Goal: Information Seeking & Learning: Learn about a topic

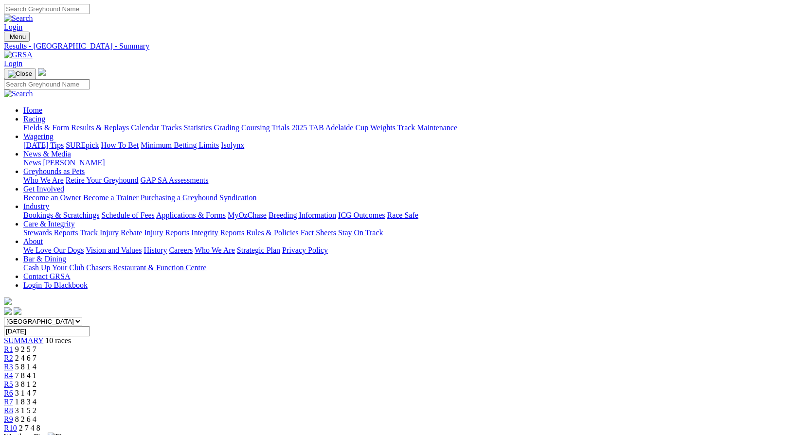
scroll to position [212, 0]
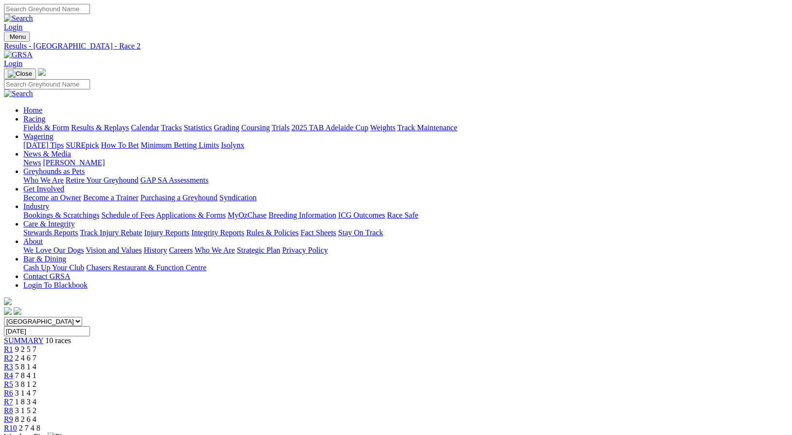
click at [52, 124] on link "Fields & Form" at bounding box center [46, 128] width 46 height 8
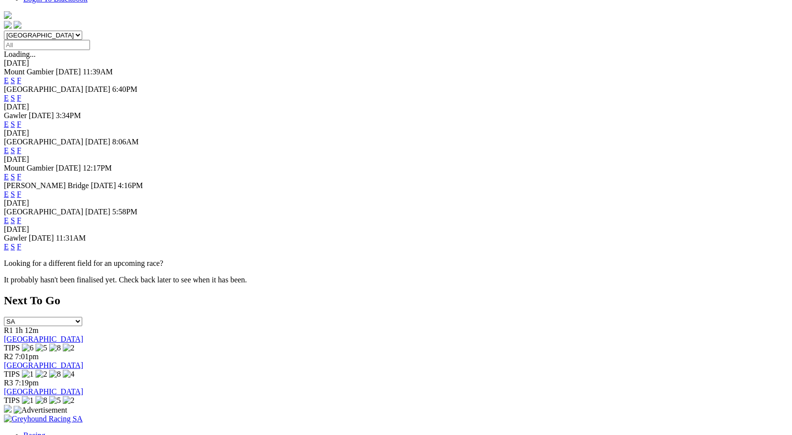
scroll to position [279, 0]
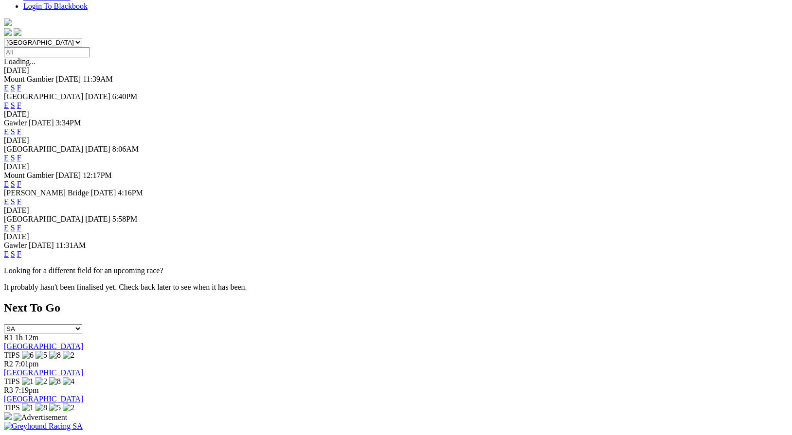
click at [21, 258] on link "F" at bounding box center [19, 254] width 4 height 8
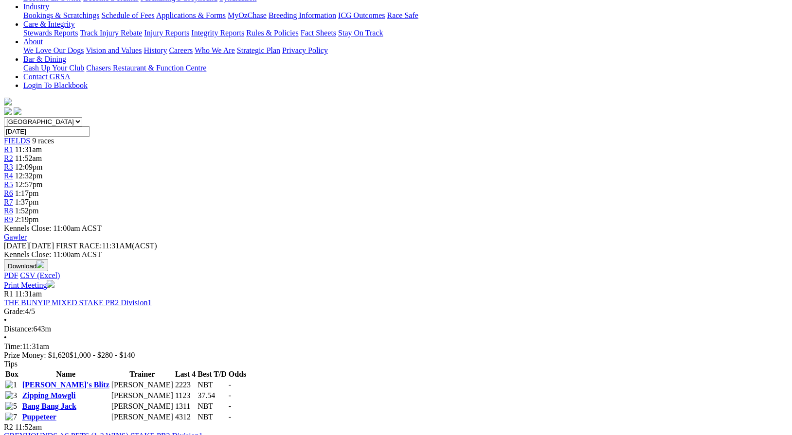
scroll to position [172, 0]
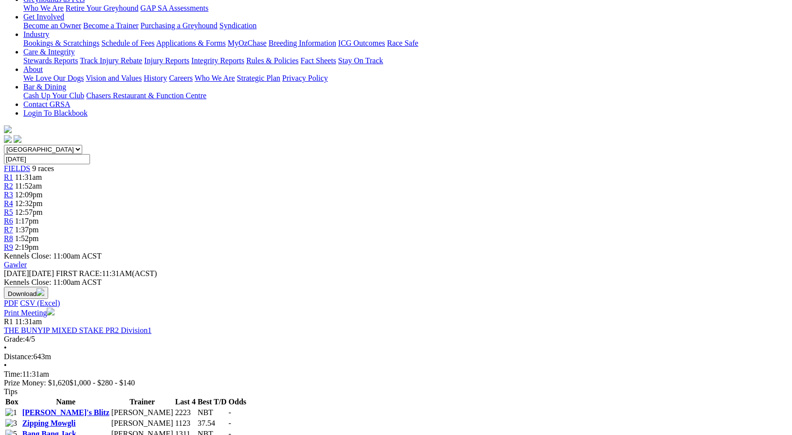
click at [174, 429] on td "Don Gordon" at bounding box center [142, 434] width 63 height 10
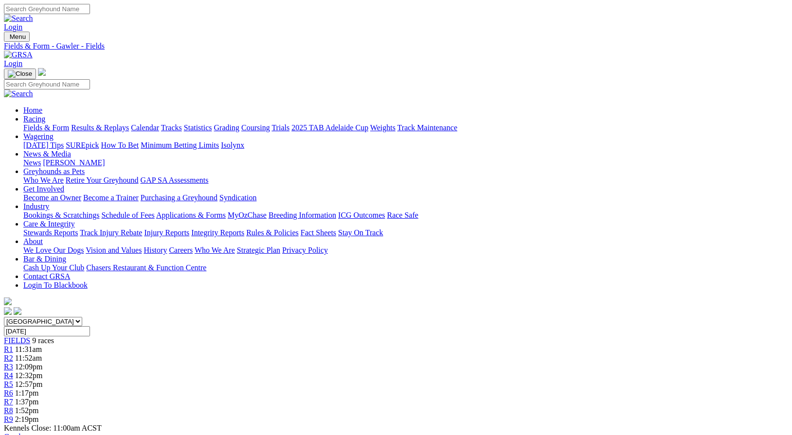
scroll to position [0, 0]
click at [52, 124] on link "Fields & Form" at bounding box center [46, 128] width 46 height 8
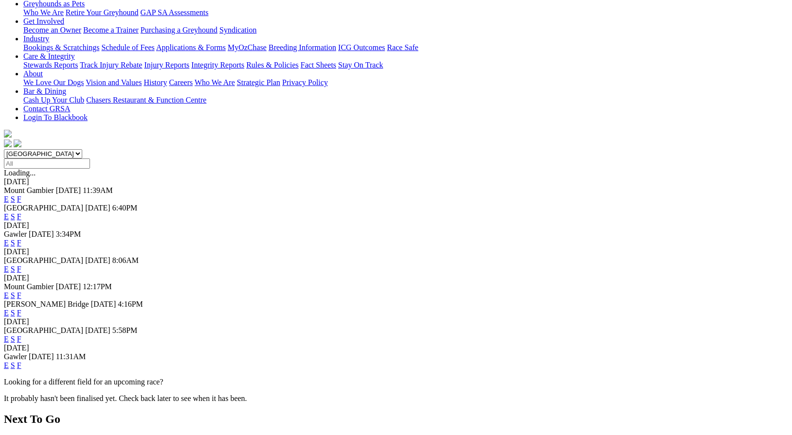
scroll to position [166, 0]
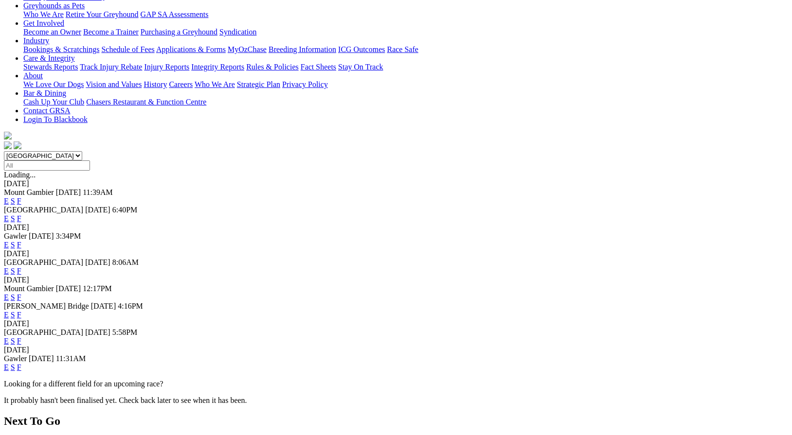
click at [21, 293] on link "F" at bounding box center [19, 297] width 4 height 8
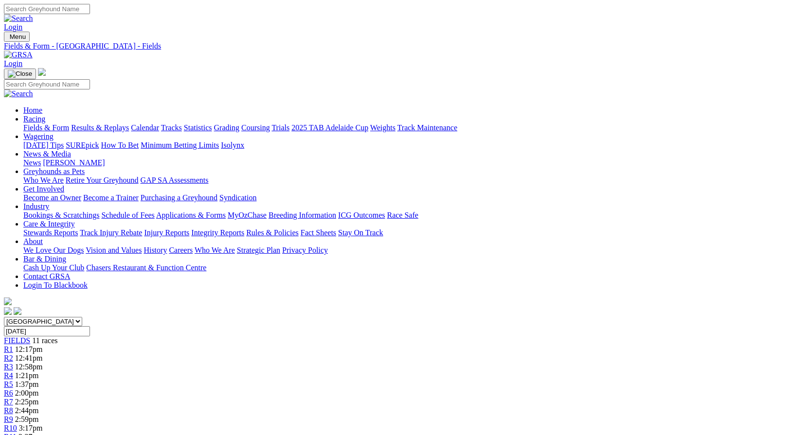
click at [42, 124] on link "Fields & Form" at bounding box center [46, 128] width 46 height 8
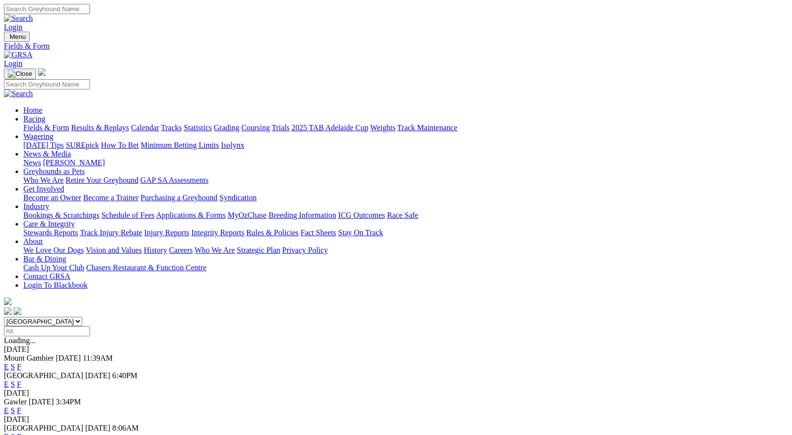
click at [21, 380] on link "F" at bounding box center [19, 384] width 4 height 8
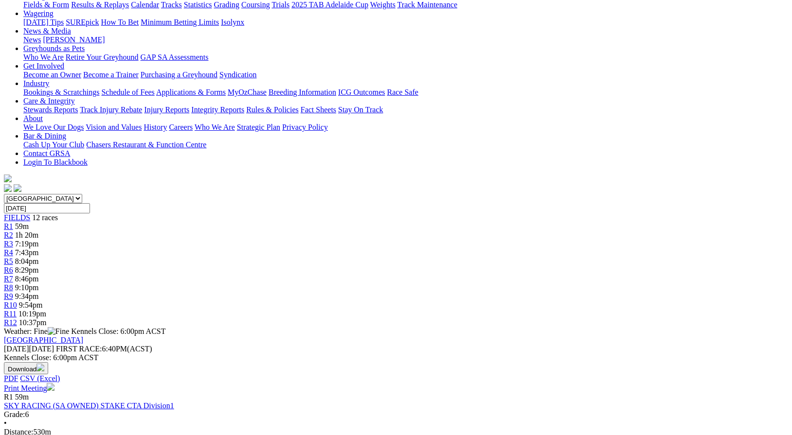
scroll to position [120, 0]
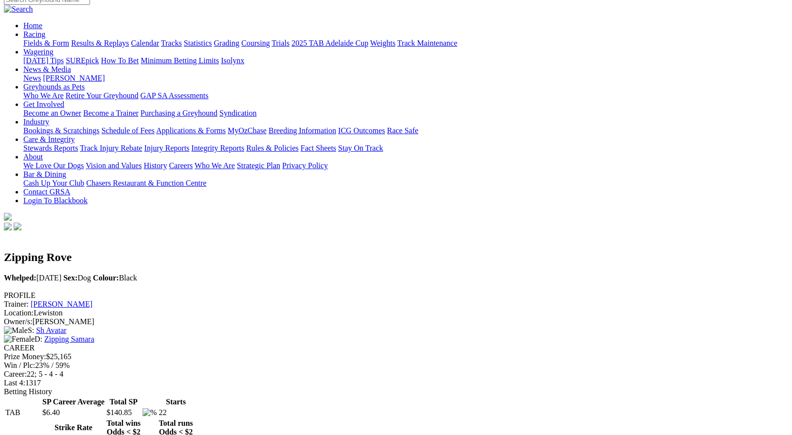
scroll to position [78, 0]
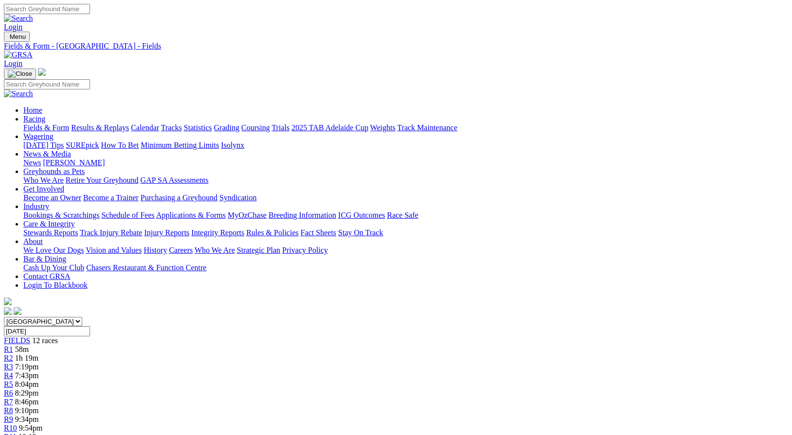
scroll to position [-2, 0]
click at [300, 371] on div "R4 7:43pm" at bounding box center [396, 375] width 784 height 9
click at [39, 371] on span "7:43pm" at bounding box center [27, 375] width 24 height 8
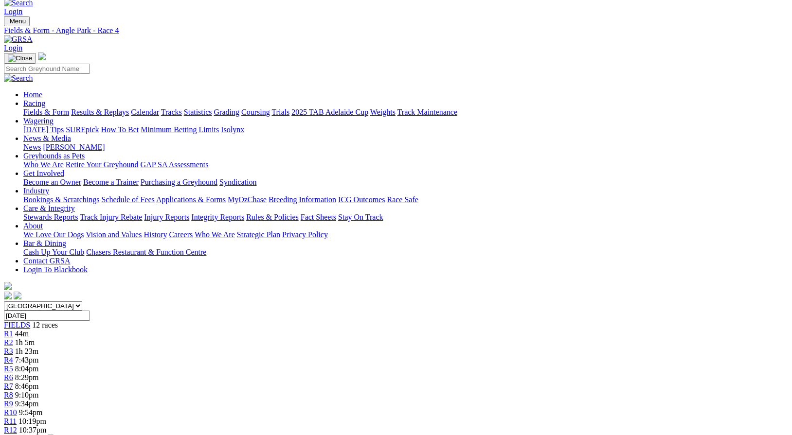
scroll to position [12, 0]
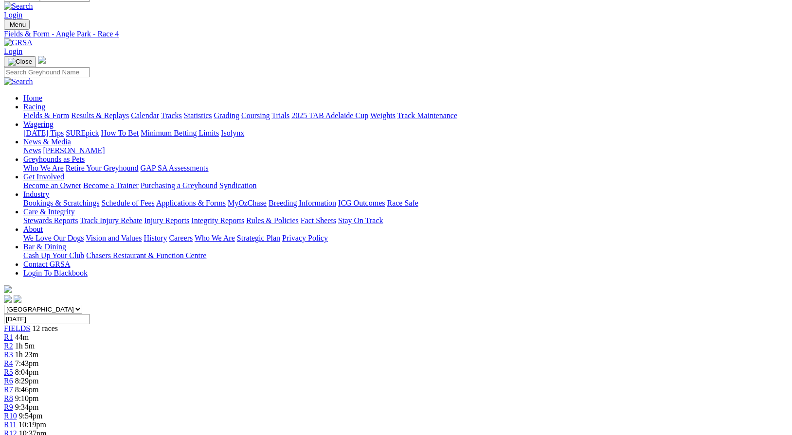
click at [78, 216] on link "Stewards Reports" at bounding box center [50, 220] width 54 height 8
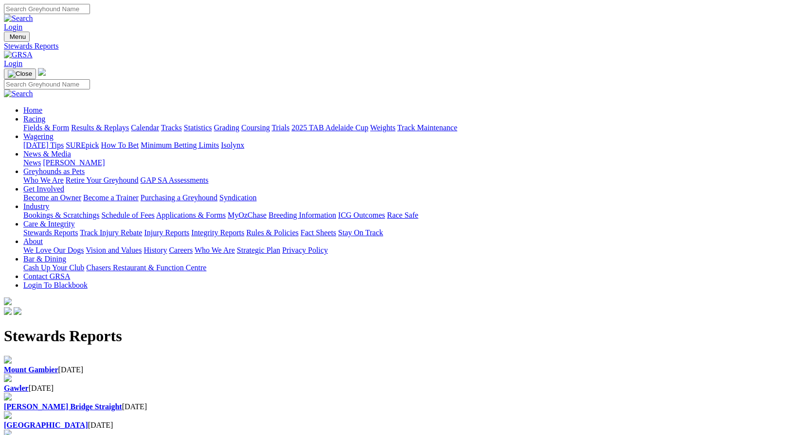
click at [262, 384] on div "Gawler 13 Aug 2025" at bounding box center [396, 388] width 784 height 9
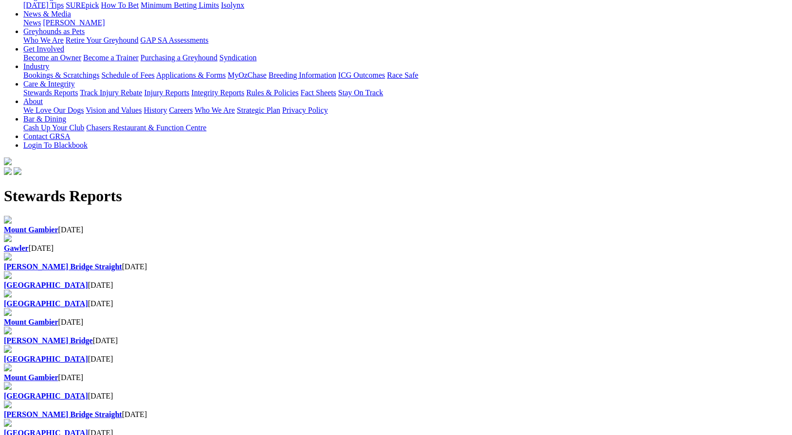
scroll to position [140, 0]
click at [250, 245] on div "Gawler 13 Aug 2025" at bounding box center [396, 249] width 784 height 9
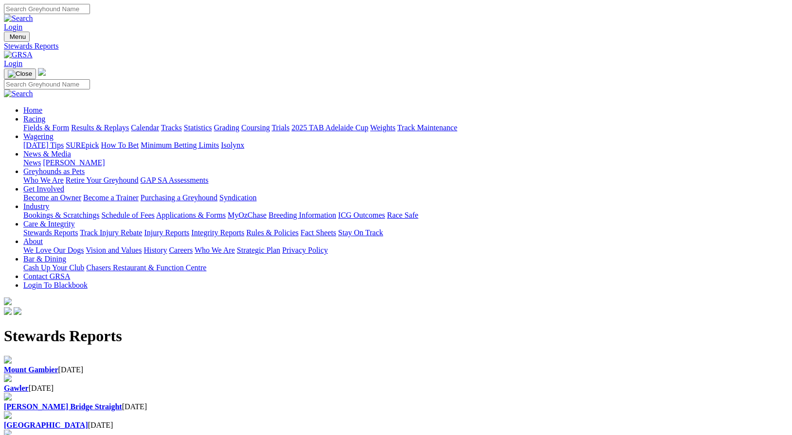
scroll to position [140, 0]
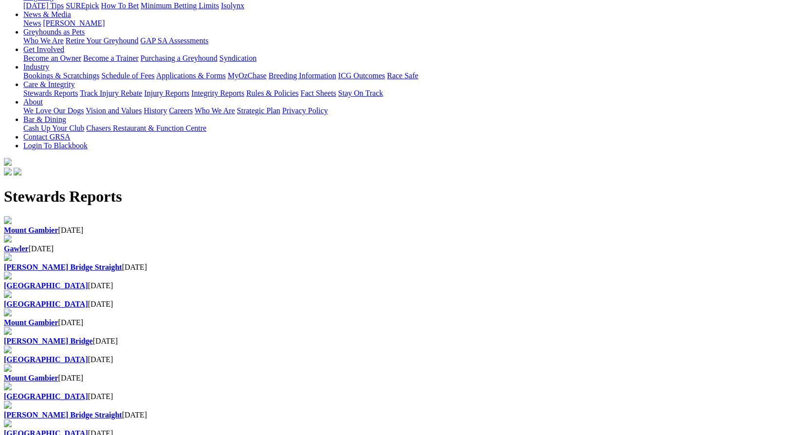
click at [122, 263] on link "[PERSON_NAME] Bridge Straight" at bounding box center [63, 267] width 118 height 8
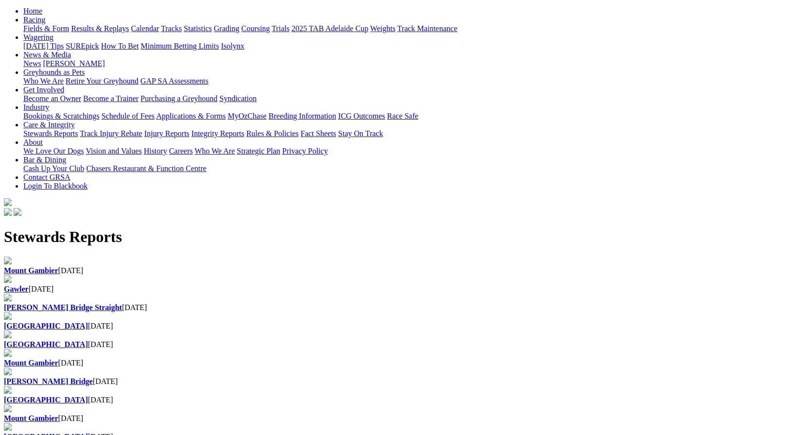
scroll to position [77, 0]
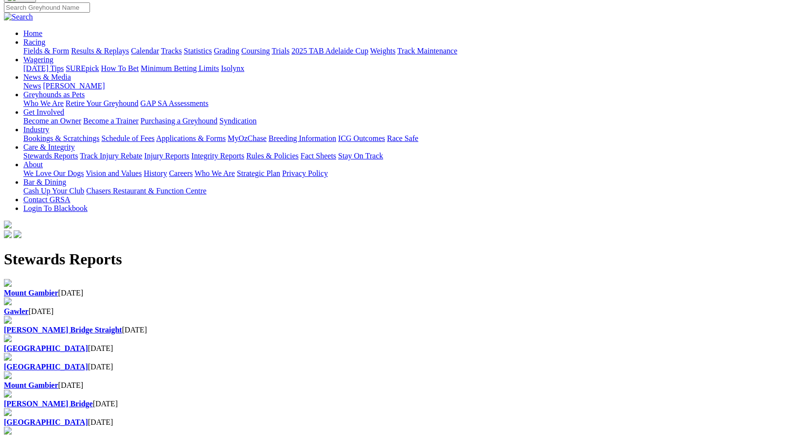
click at [517, 344] on div "Angle Park [DATE]" at bounding box center [396, 348] width 784 height 9
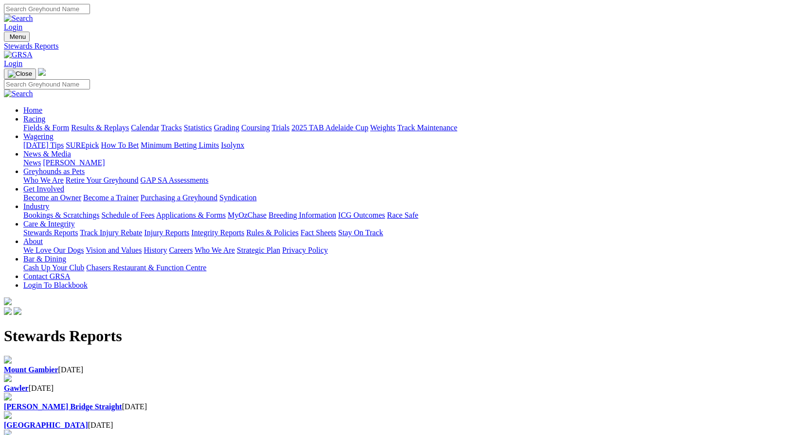
scroll to position [77, 0]
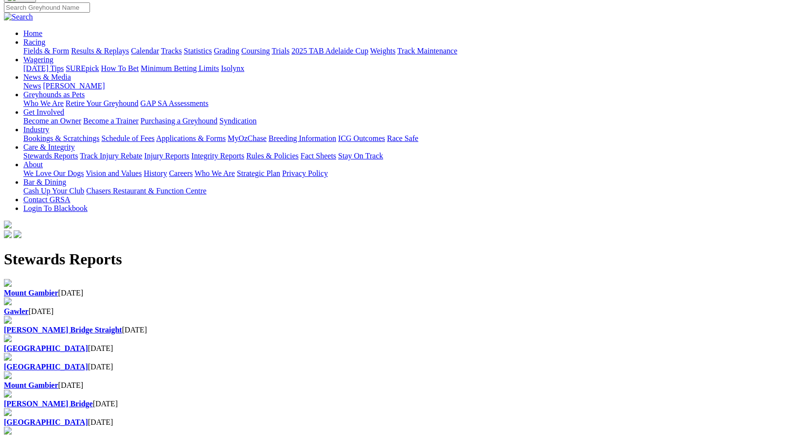
click at [146, 289] on div "Mount Gambier 14 Aug 2025" at bounding box center [396, 293] width 784 height 9
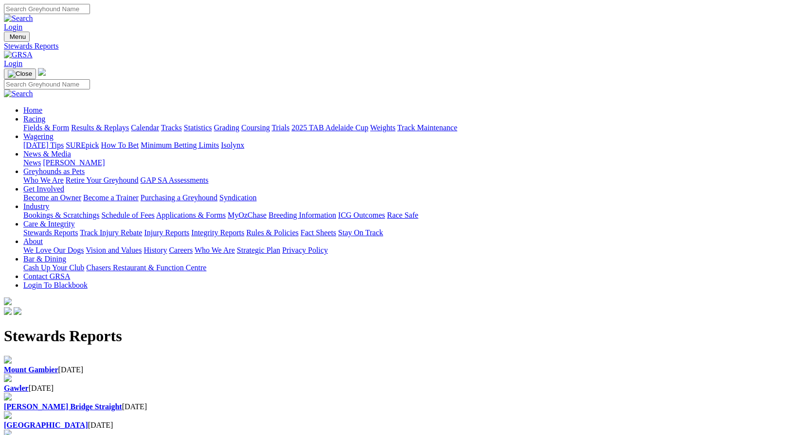
click at [45, 115] on link "Racing" at bounding box center [34, 119] width 22 height 8
click at [44, 124] on link "Fields & Form" at bounding box center [46, 128] width 46 height 8
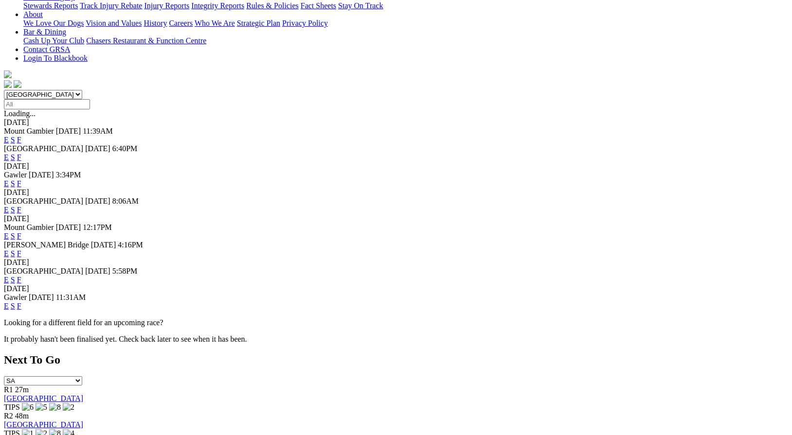
scroll to position [228, 0]
click at [21, 205] on link "F" at bounding box center [19, 209] width 4 height 8
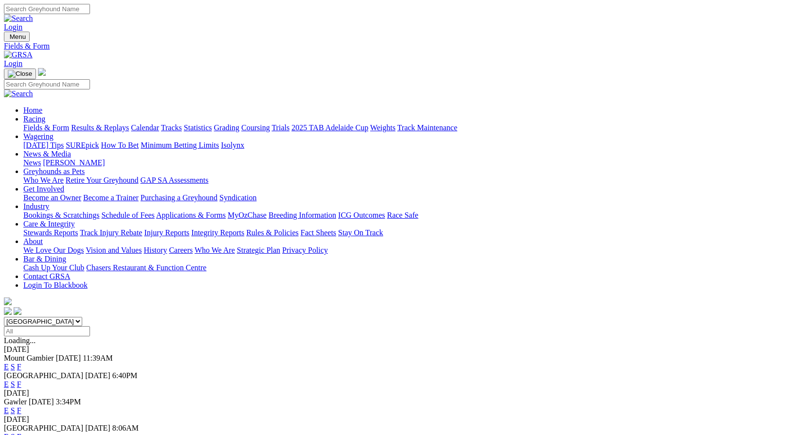
scroll to position [228, 0]
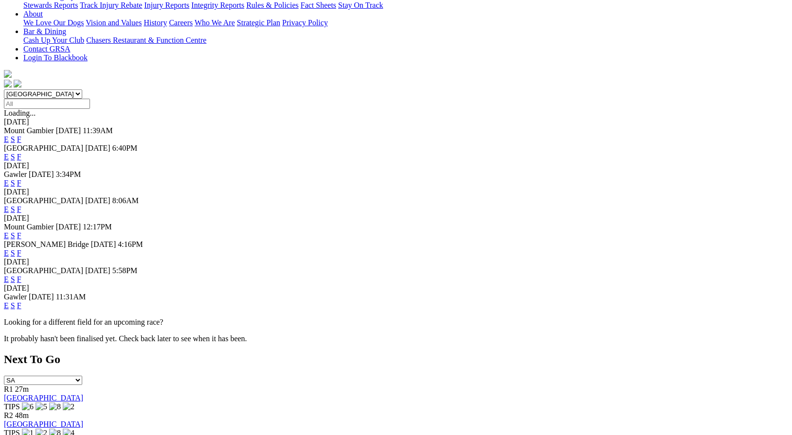
click at [21, 249] on link "F" at bounding box center [19, 253] width 4 height 8
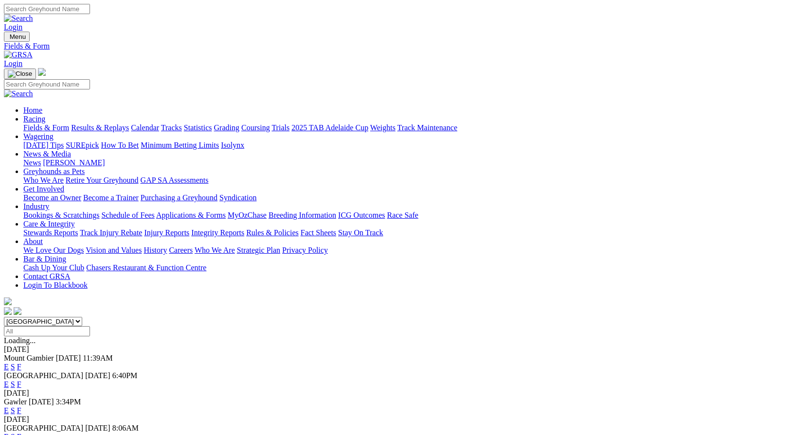
scroll to position [228, 0]
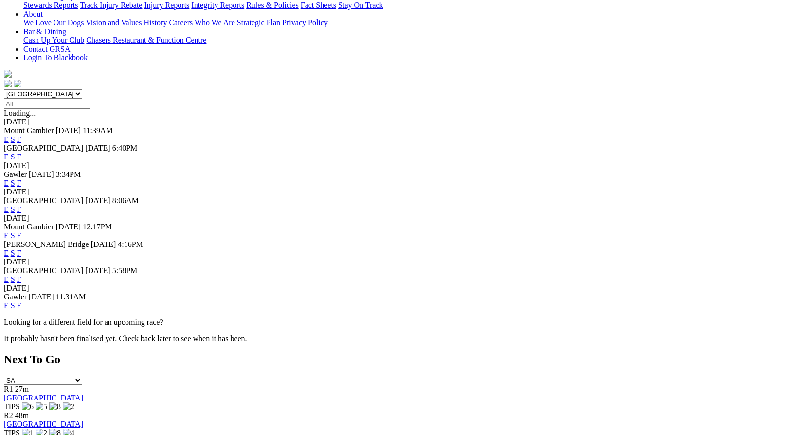
click at [21, 275] on link "F" at bounding box center [19, 279] width 4 height 8
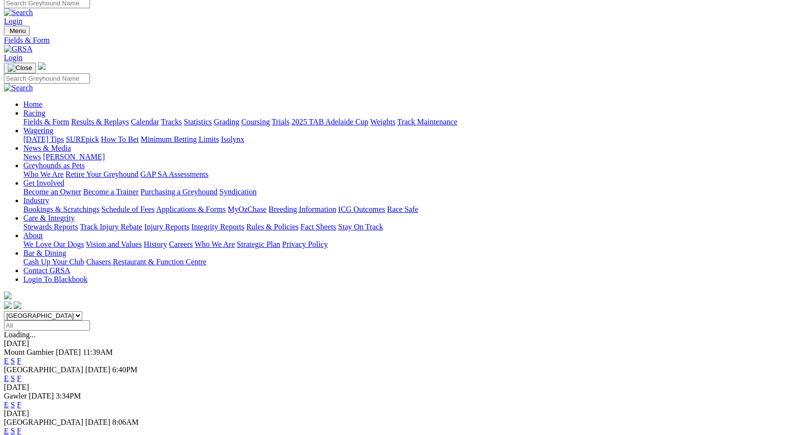
scroll to position [8, 0]
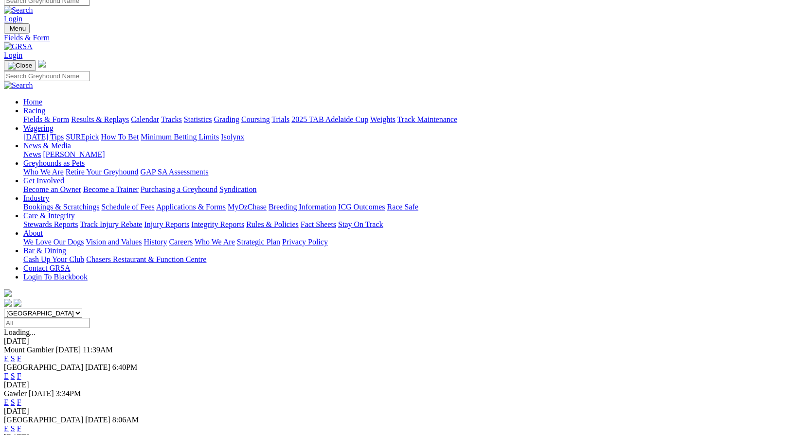
click at [244, 220] on link "Integrity Reports" at bounding box center [217, 224] width 53 height 8
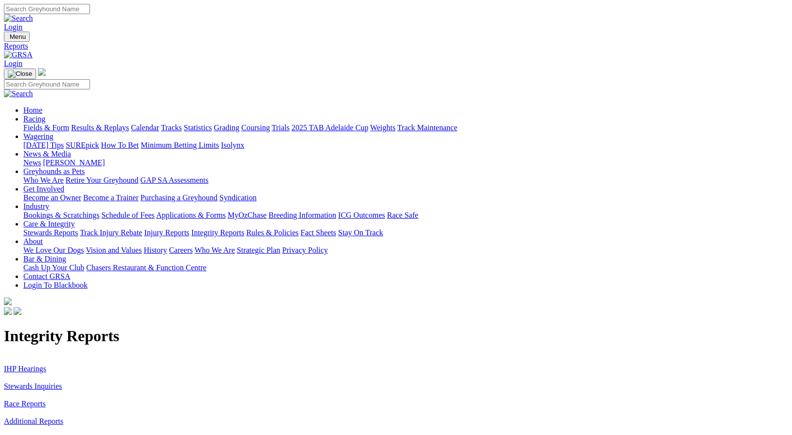
click at [62, 382] on link "Stewards Inquiries" at bounding box center [33, 386] width 58 height 8
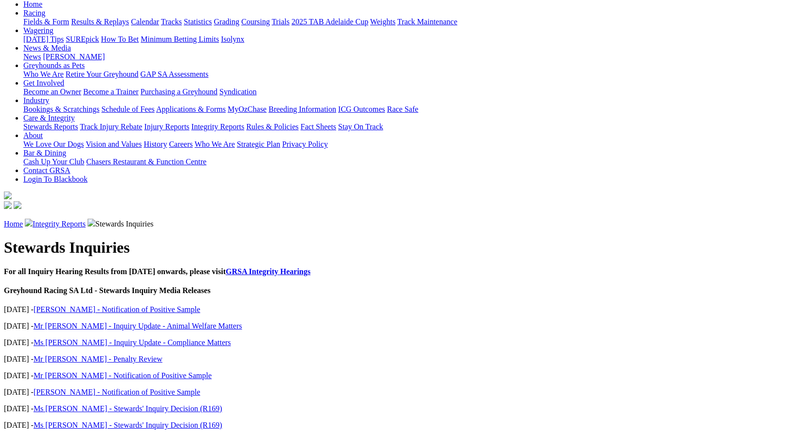
scroll to position [107, 0]
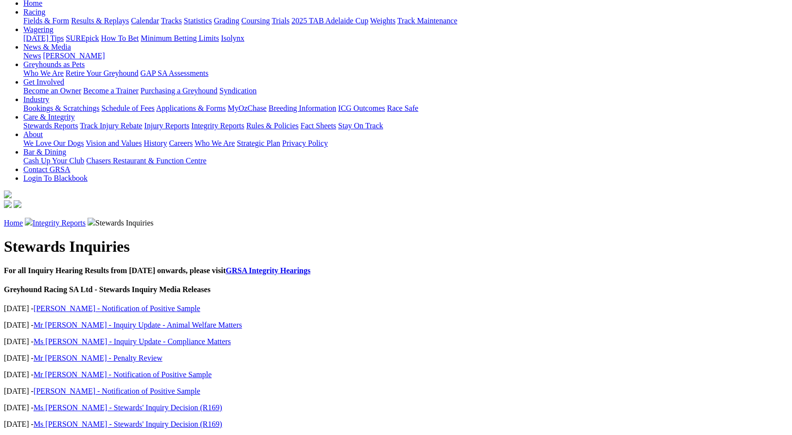
click at [185, 304] on link "[PERSON_NAME] - Notification of Positive Sample" at bounding box center [117, 308] width 167 height 8
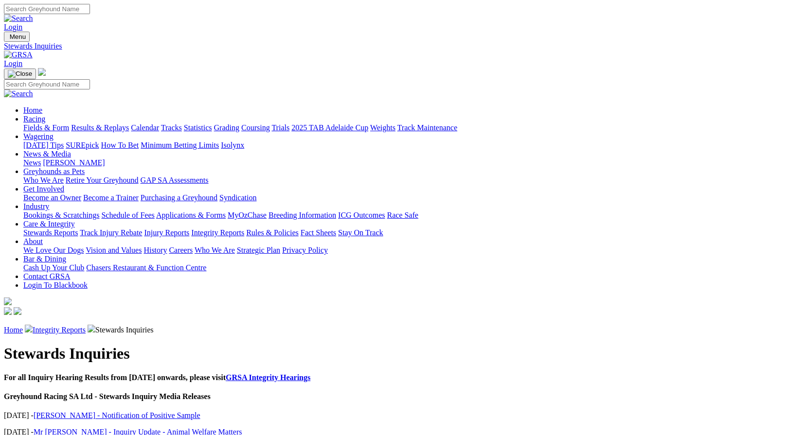
scroll to position [107, 0]
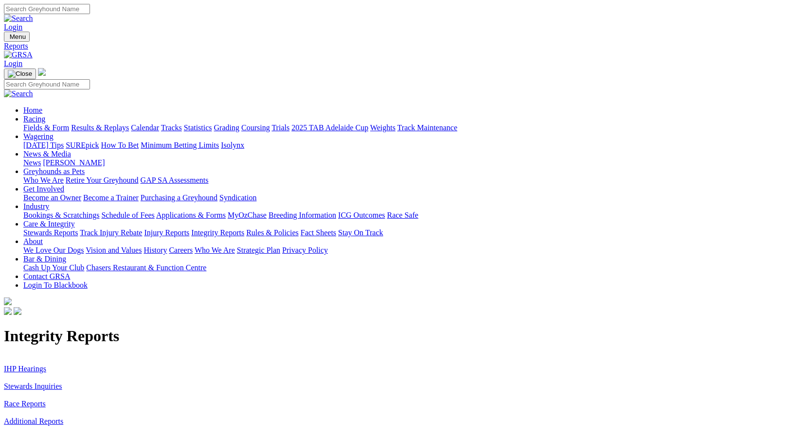
click at [45, 115] on link "Racing" at bounding box center [34, 119] width 22 height 8
